Goal: Information Seeking & Learning: Understand process/instructions

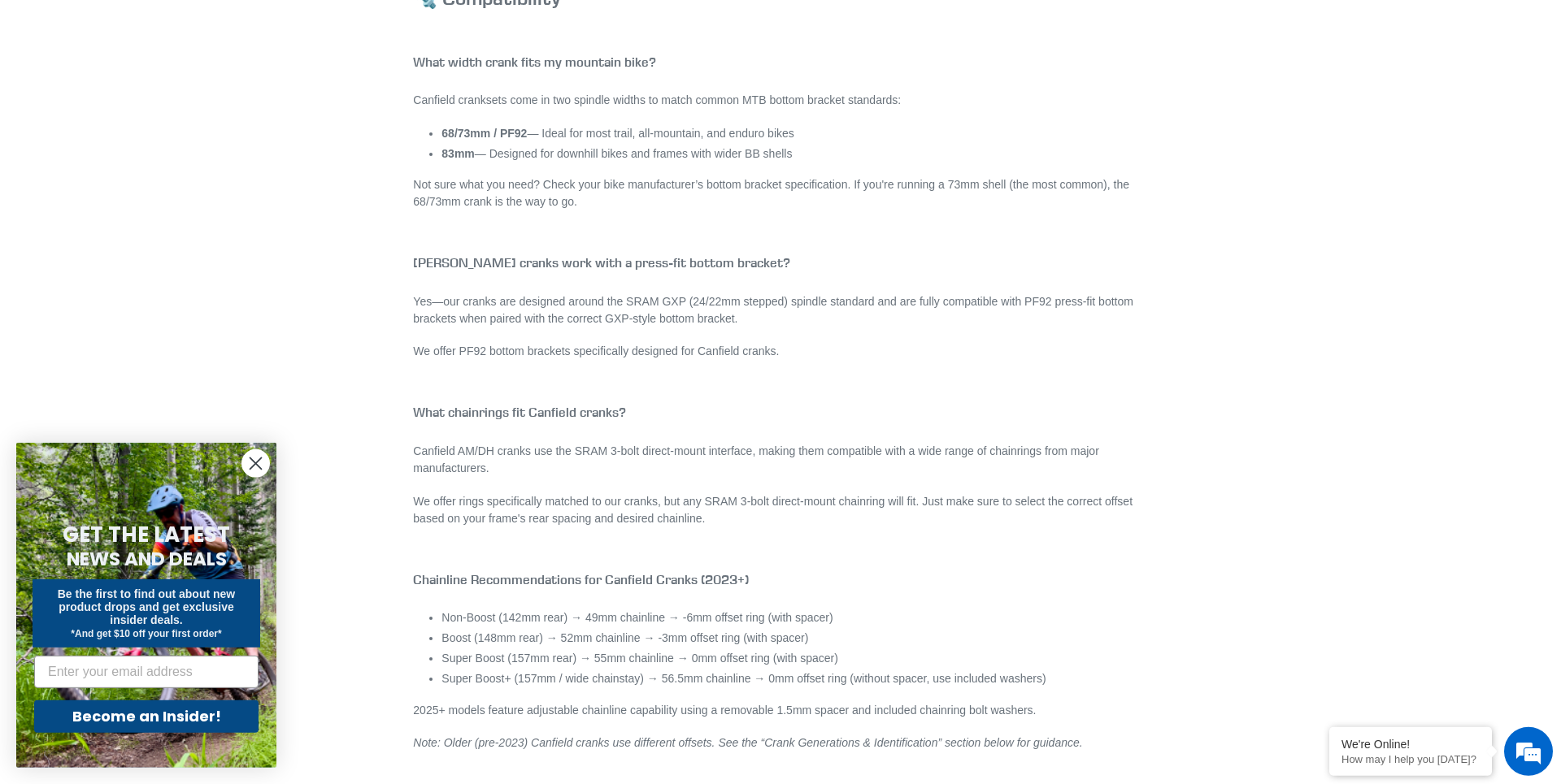
scroll to position [1609, 0]
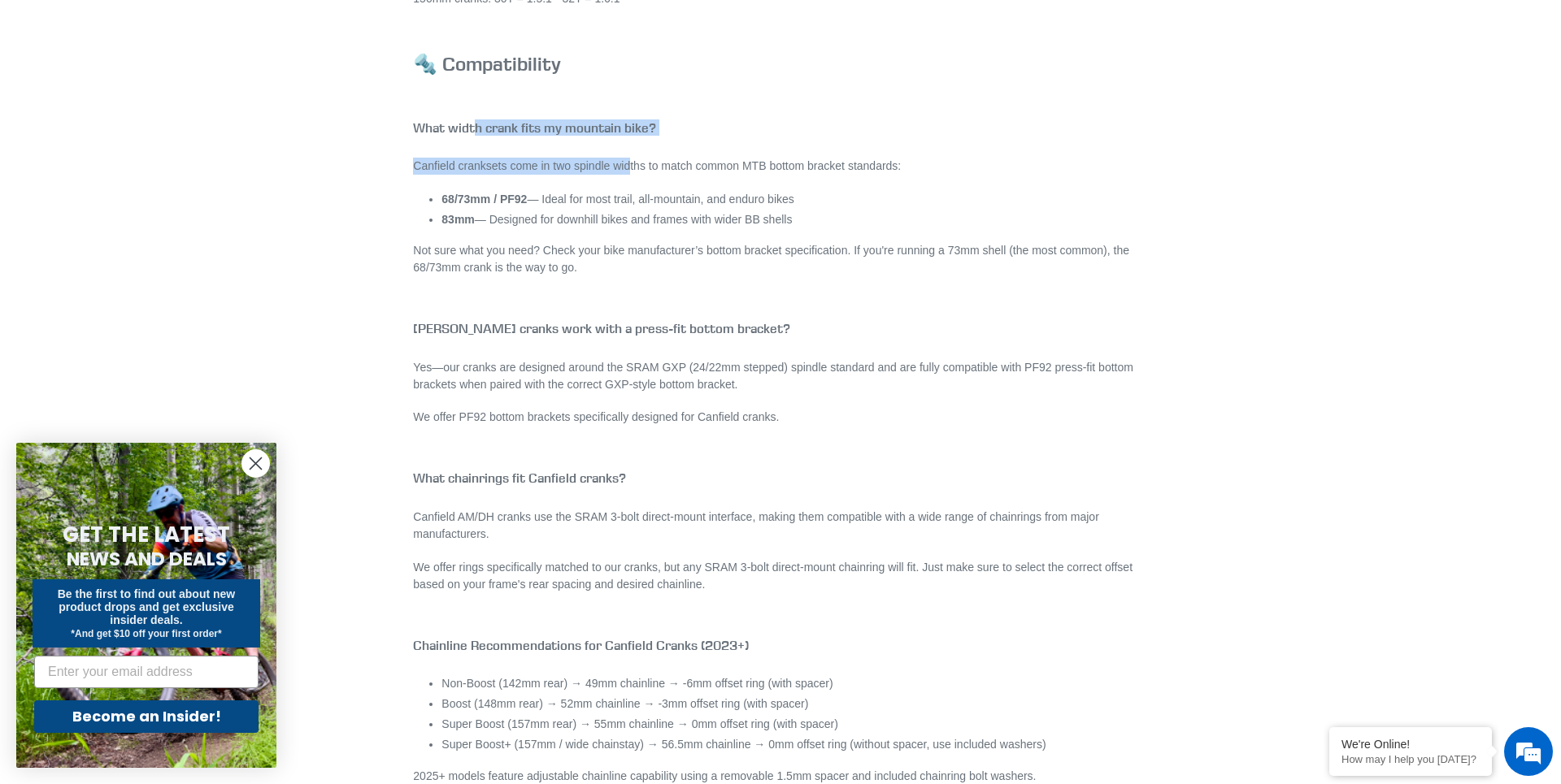
drag, startPoint x: 473, startPoint y: 126, endPoint x: 642, endPoint y: 167, distance: 173.9
click at [642, 167] on p "Canfield cranksets come in two spindle widths to match common MTB bottom bracke…" at bounding box center [780, 166] width 734 height 17
click at [499, 164] on p "Canfield cranksets come in two spindle widths to match common MTB bottom bracke…" at bounding box center [780, 166] width 734 height 17
drag, startPoint x: 499, startPoint y: 164, endPoint x: 826, endPoint y: 169, distance: 327.0
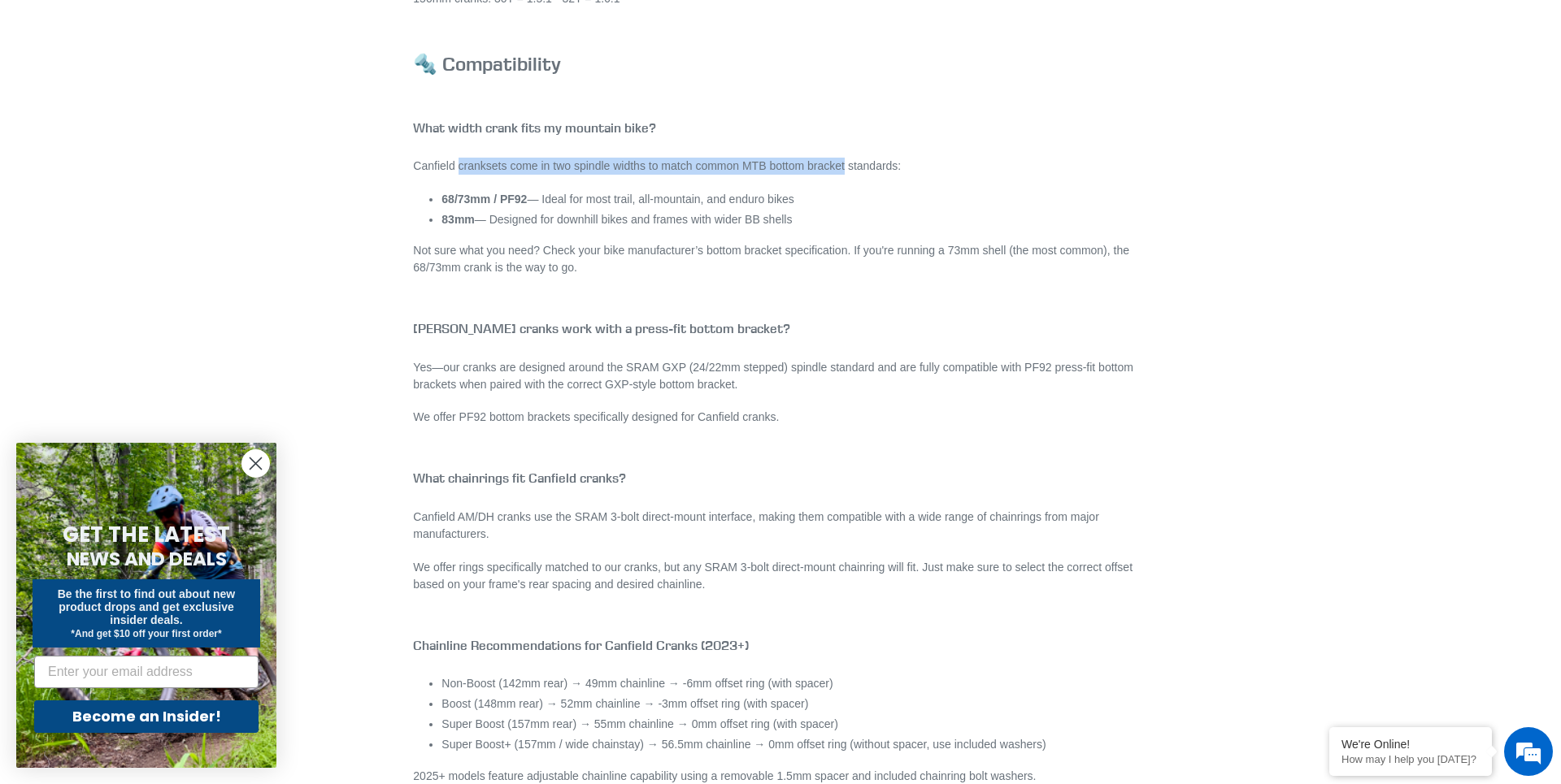
click at [826, 169] on p "Canfield cranksets come in two spindle widths to match common MTB bottom bracke…" at bounding box center [780, 166] width 734 height 17
click at [479, 196] on strong "68/73mm / PF92" at bounding box center [484, 199] width 85 height 13
drag, startPoint x: 479, startPoint y: 196, endPoint x: 454, endPoint y: 197, distance: 25.0
click at [454, 197] on strong "68/73mm / PF92" at bounding box center [484, 199] width 85 height 13
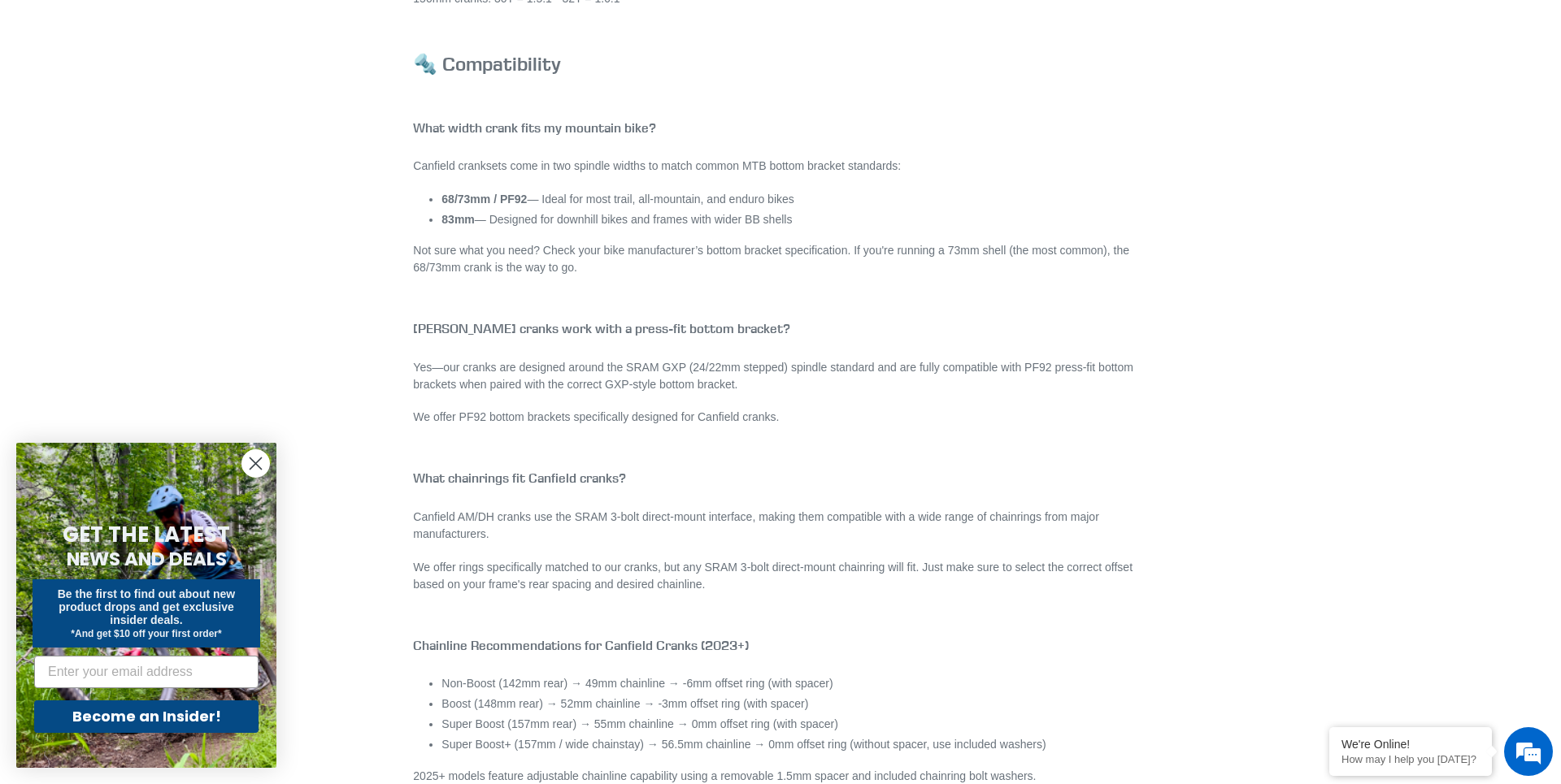
click at [448, 196] on strong "68/73mm / PF92" at bounding box center [484, 199] width 85 height 13
drag, startPoint x: 448, startPoint y: 196, endPoint x: 472, endPoint y: 199, distance: 24.2
click at [472, 199] on strong "68/73mm / PF92" at bounding box center [484, 199] width 85 height 13
drag, startPoint x: 472, startPoint y: 199, endPoint x: 450, endPoint y: 196, distance: 22.2
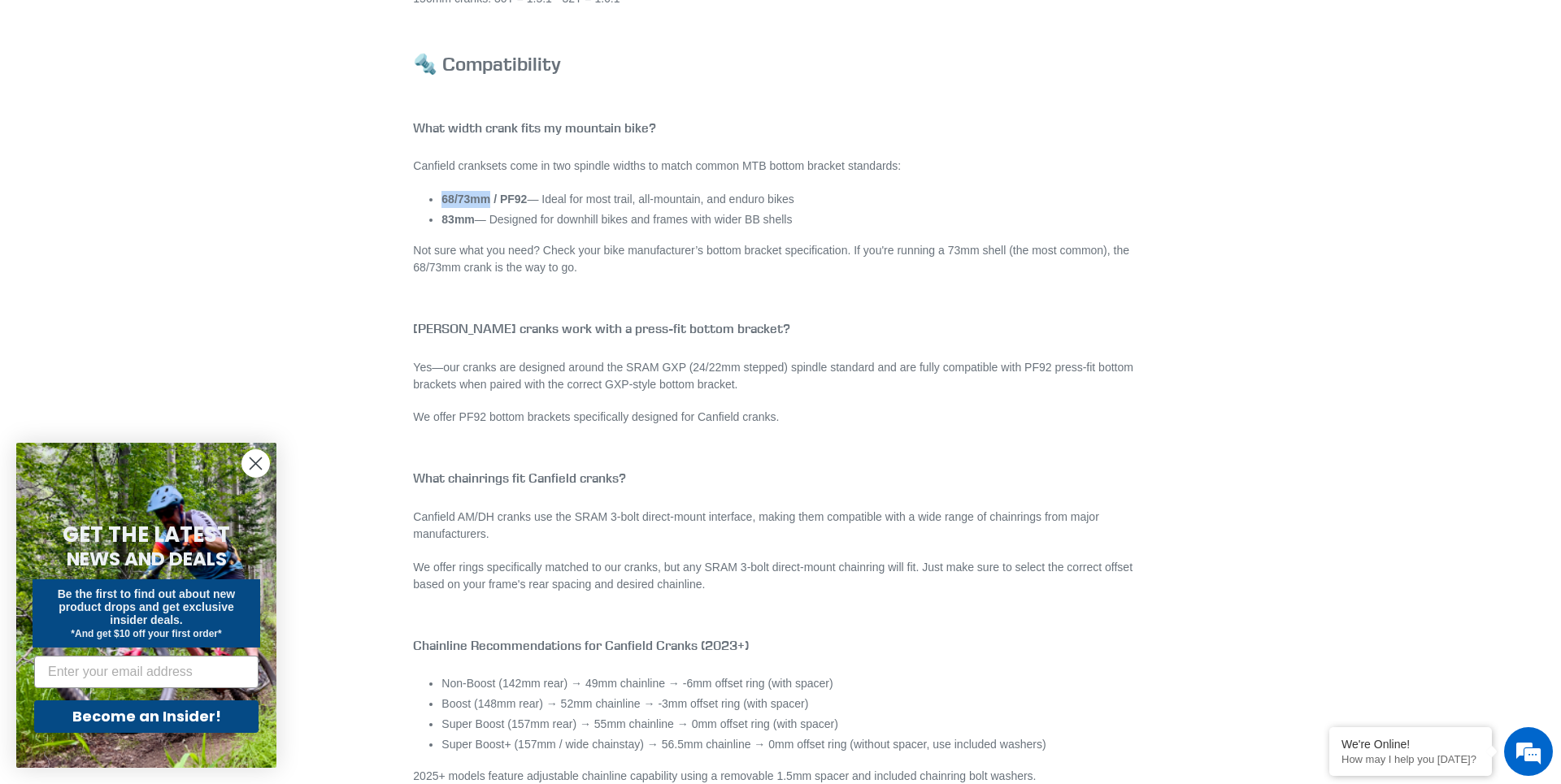
click at [450, 196] on strong "68/73mm / PF92" at bounding box center [484, 199] width 85 height 13
click at [618, 252] on p "Not sure what you need? Check your bike manufacturer’s bottom bracket specifica…" at bounding box center [780, 259] width 734 height 34
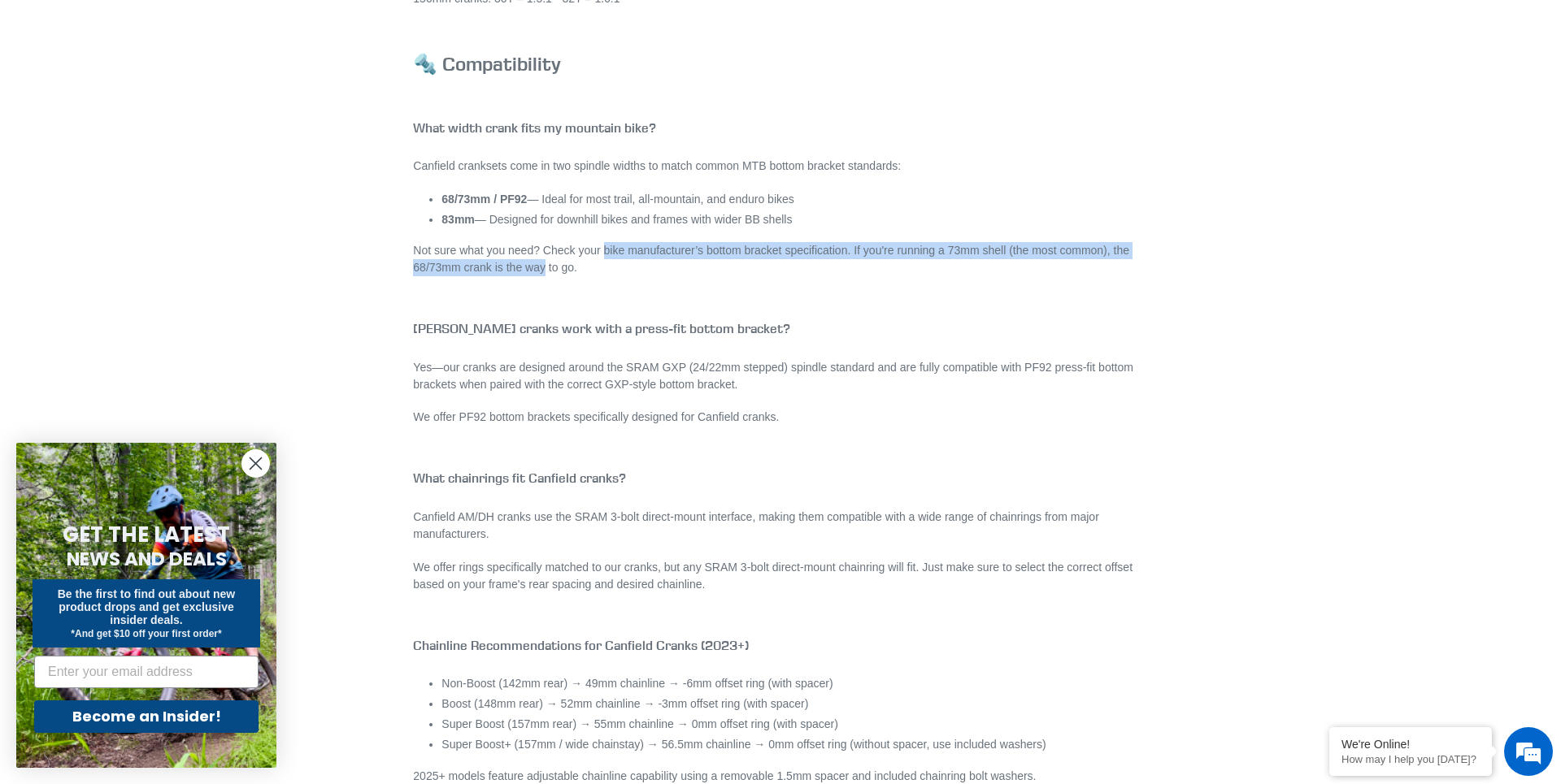
drag, startPoint x: 618, startPoint y: 252, endPoint x: 605, endPoint y: 266, distance: 19.1
click at [605, 266] on p "Not sure what you need? Check your bike manufacturer’s bottom bracket specifica…" at bounding box center [780, 259] width 734 height 34
drag, startPoint x: 605, startPoint y: 266, endPoint x: 587, endPoint y: 252, distance: 22.8
click at [588, 253] on p "Not sure what you need? Check your bike manufacturer’s bottom bracket specifica…" at bounding box center [780, 259] width 734 height 34
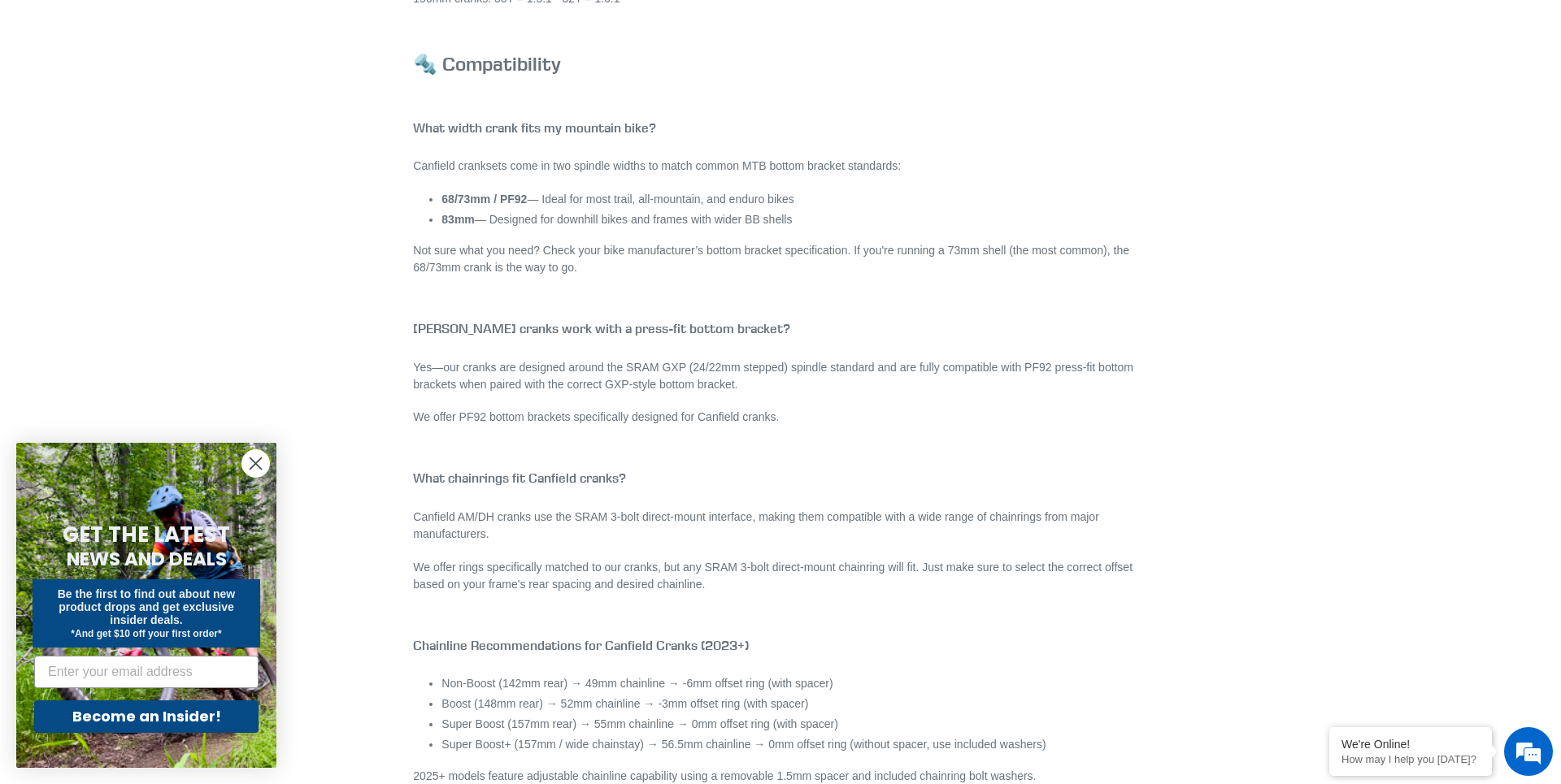
click at [587, 252] on p "Not sure what you need? Check your bike manufacturer’s bottom bracket specifica…" at bounding box center [780, 259] width 734 height 34
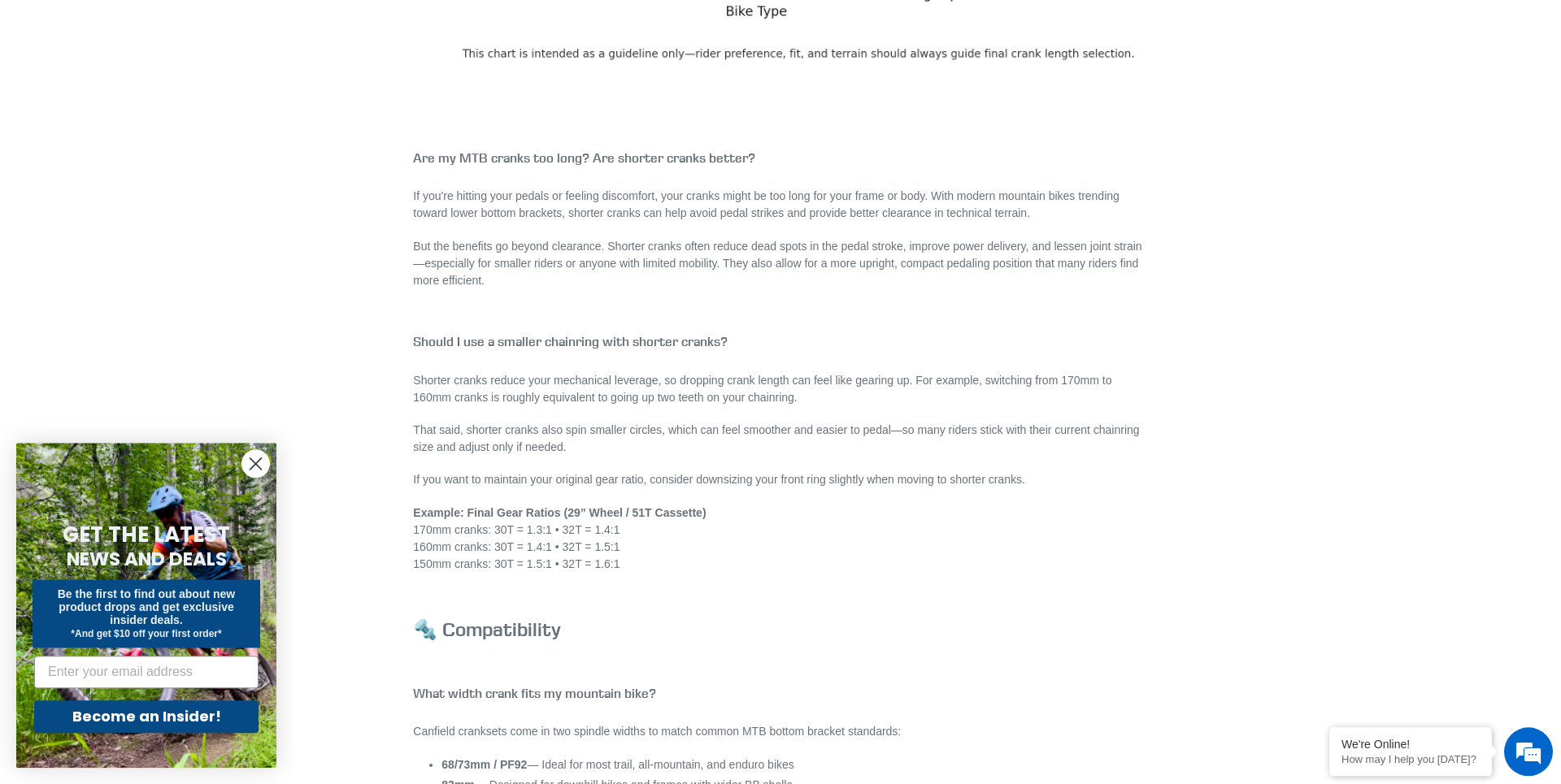
scroll to position [644, 0]
